Goal: Find contact information: Find contact information

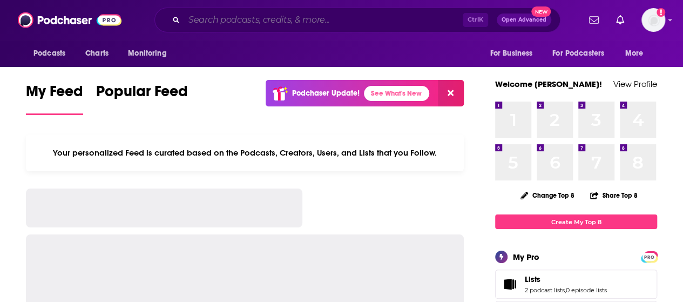
click at [328, 12] on input "Search podcasts, credits, & more..." at bounding box center [323, 19] width 279 height 17
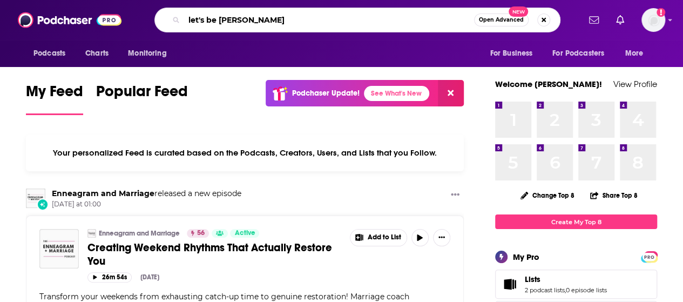
type input "let's be [PERSON_NAME]"
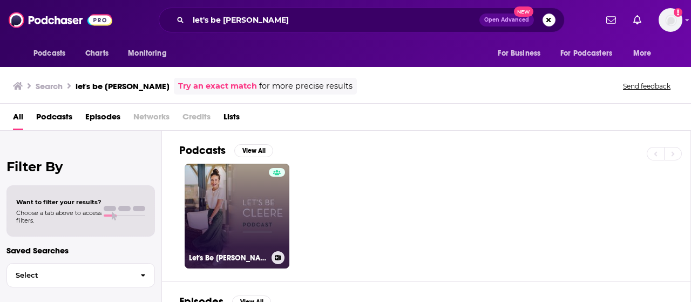
click at [227, 203] on link "Let's Be Cleere" at bounding box center [237, 216] width 105 height 105
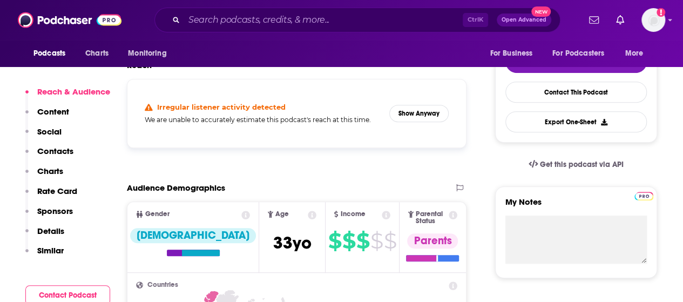
scroll to position [252, 0]
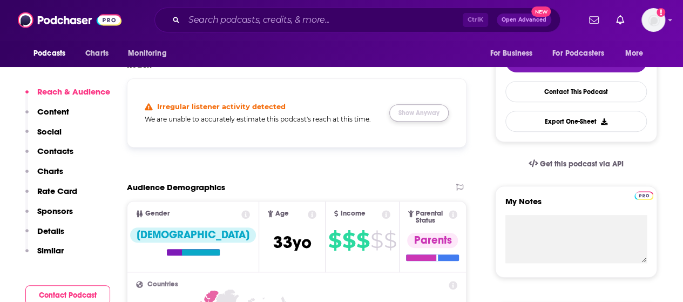
click at [434, 111] on button "Show Anyway" at bounding box center [418, 112] width 59 height 17
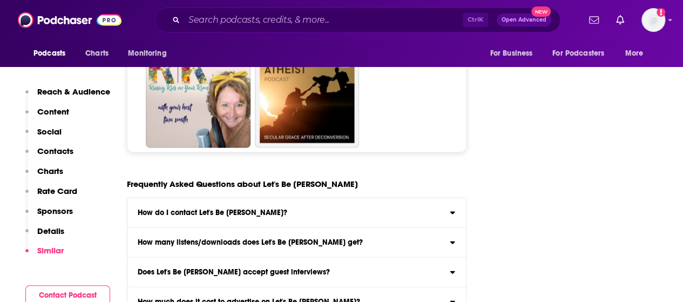
scroll to position [5144, 0]
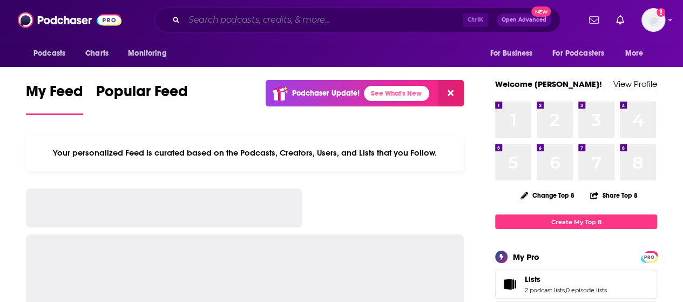
click at [229, 17] on input "Search podcasts, credits, & more..." at bounding box center [323, 19] width 279 height 17
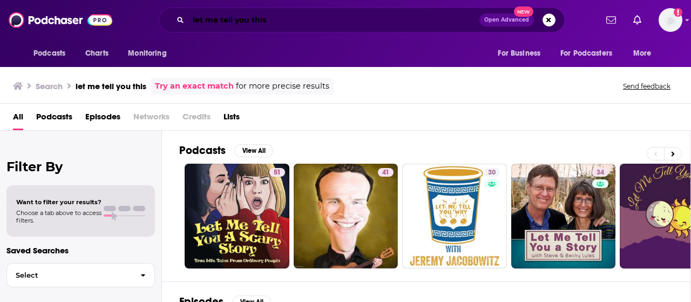
click at [368, 19] on input "let me tell you this" at bounding box center [333, 19] width 291 height 17
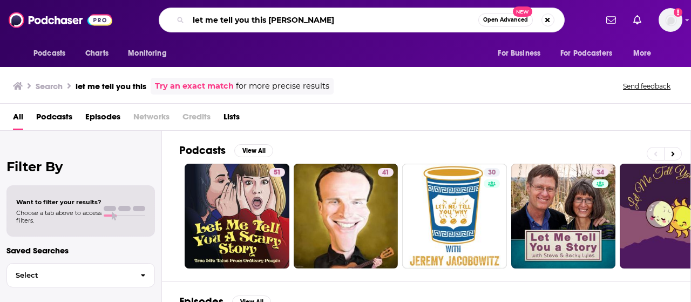
type input "let me tell you this [PERSON_NAME]"
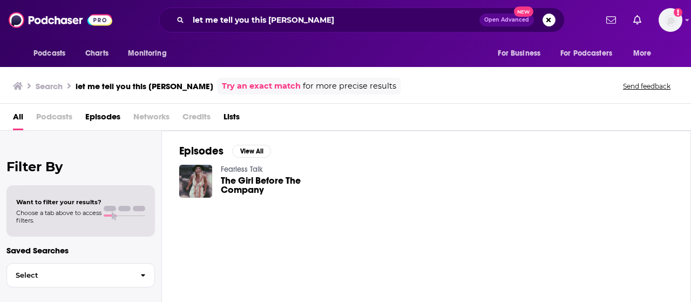
click at [238, 185] on span "The Girl Before The Company" at bounding box center [278, 185] width 114 height 18
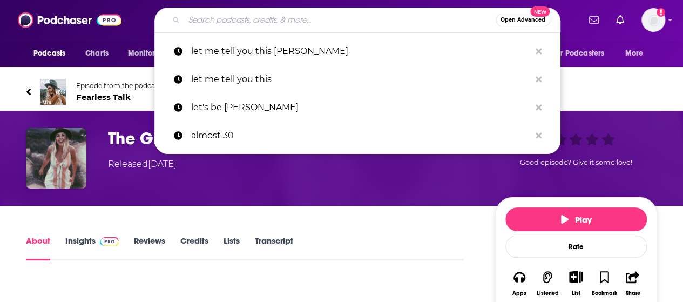
click at [264, 18] on input "Search podcasts, credits, & more..." at bounding box center [339, 19] width 311 height 17
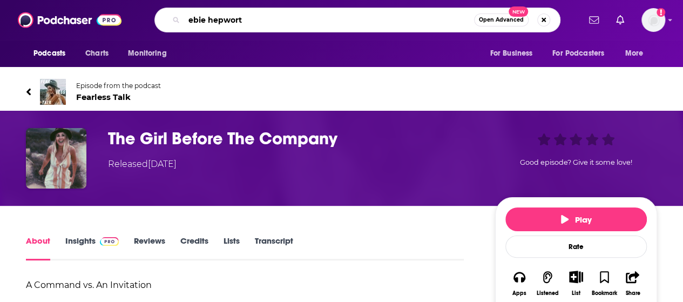
type input "[PERSON_NAME]"
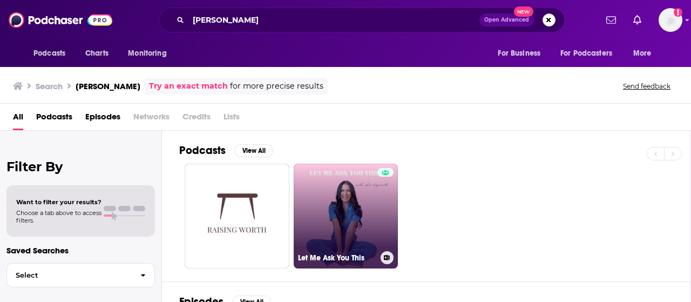
click at [333, 224] on link "Let Me Ask You This" at bounding box center [346, 216] width 105 height 105
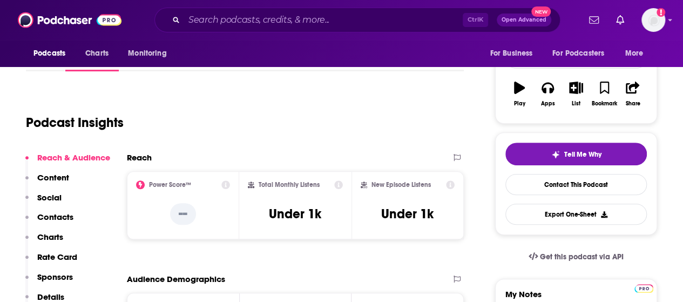
scroll to position [159, 0]
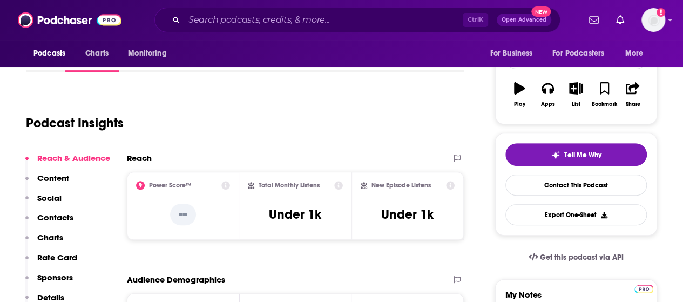
click at [158, 120] on div "Podcast Insights" at bounding box center [240, 116] width 429 height 55
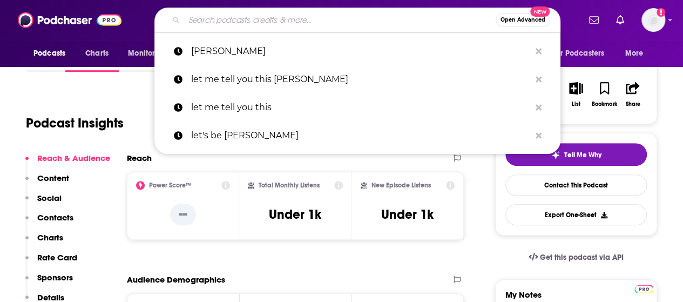
click at [227, 25] on input "Search podcasts, credits, & more..." at bounding box center [339, 19] width 311 height 17
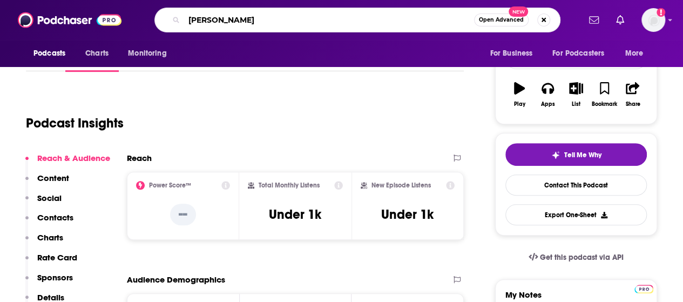
type input "[PERSON_NAME]"
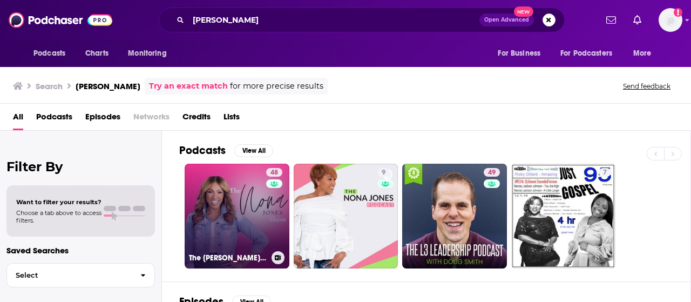
click at [258, 238] on link "48 The [PERSON_NAME] Show" at bounding box center [237, 216] width 105 height 105
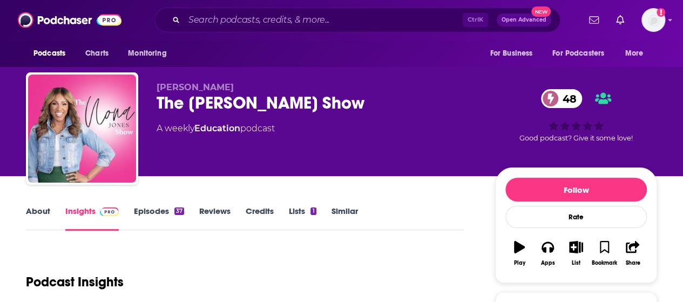
click at [148, 208] on link "Episodes 37" at bounding box center [159, 218] width 50 height 25
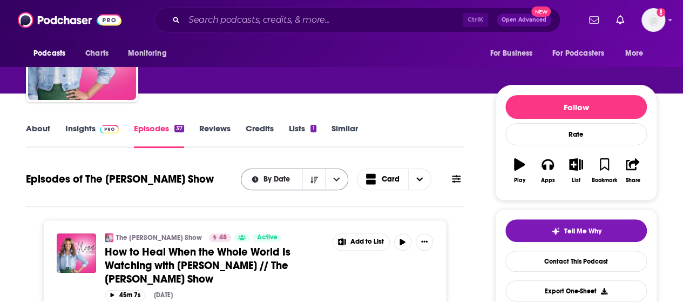
scroll to position [82, 0]
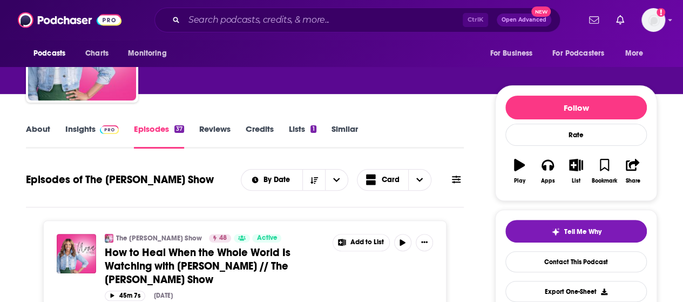
click at [89, 124] on link "Insights" at bounding box center [91, 136] width 53 height 25
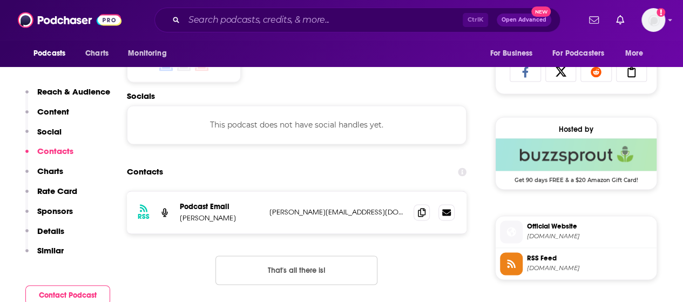
scroll to position [714, 0]
drag, startPoint x: 354, startPoint y: 215, endPoint x: 269, endPoint y: 211, distance: 84.9
click at [269, 211] on p "[PERSON_NAME][EMAIL_ADDRESS][DOMAIN_NAME]" at bounding box center [337, 211] width 136 height 9
copy p "[PERSON_NAME][EMAIL_ADDRESS][DOMAIN_NAME]"
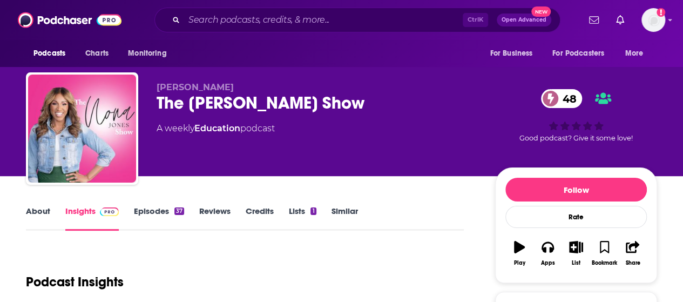
scroll to position [1, 0]
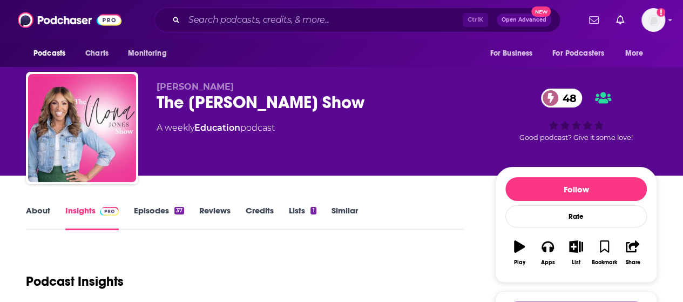
click at [157, 206] on link "Episodes 37" at bounding box center [159, 217] width 50 height 25
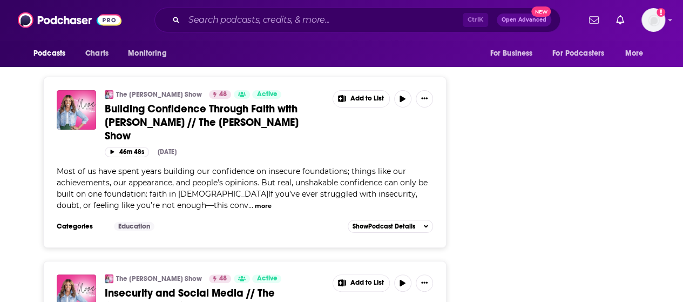
scroll to position [2041, 0]
